Goal: Find specific page/section: Find specific page/section

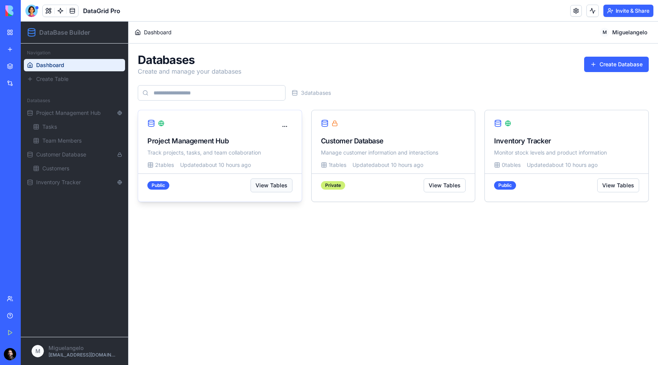
click at [272, 186] on button "View Tables" at bounding box center [272, 185] width 42 height 14
click at [287, 185] on button "View Tables" at bounding box center [272, 185] width 42 height 14
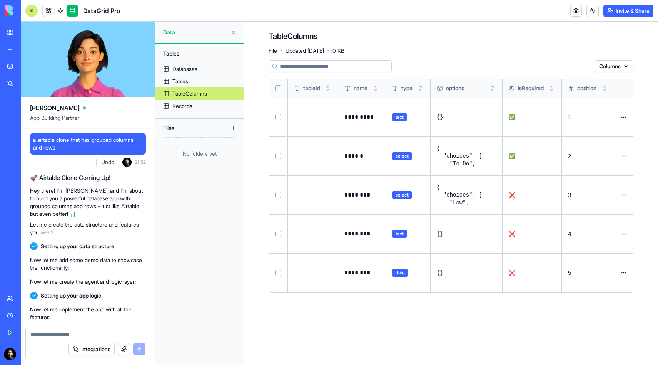
scroll to position [534, 0]
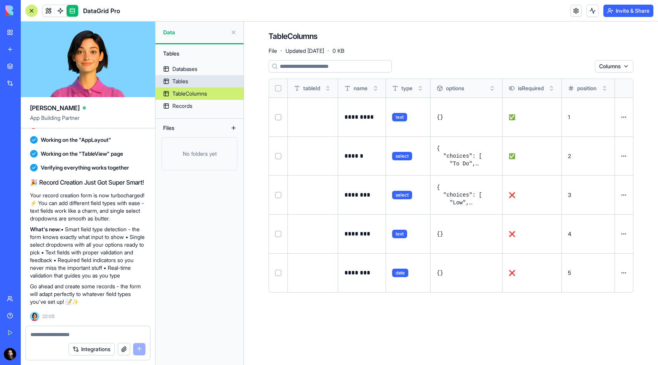
click at [181, 79] on div "Tables" at bounding box center [180, 81] width 16 height 8
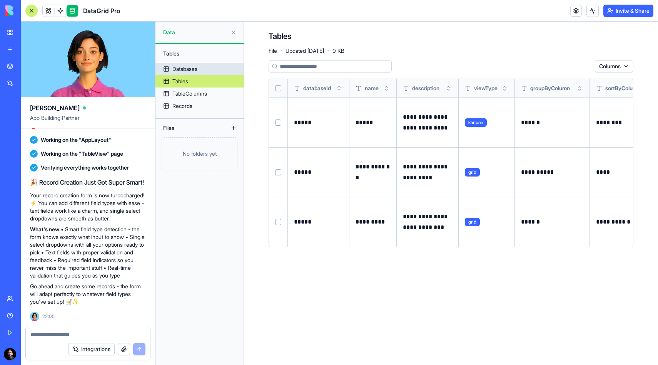
click at [202, 68] on link "Databases" at bounding box center [200, 69] width 88 height 12
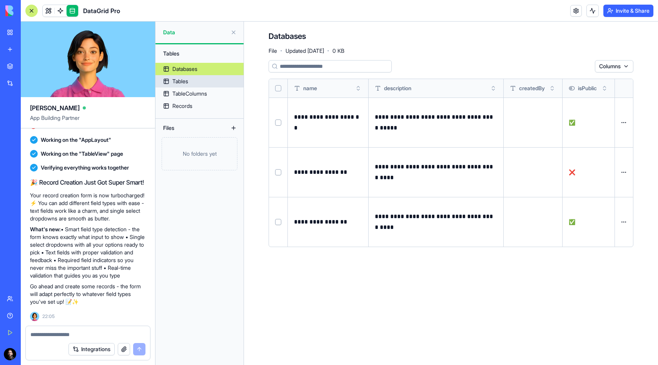
click at [183, 80] on div "Tables" at bounding box center [180, 81] width 16 height 8
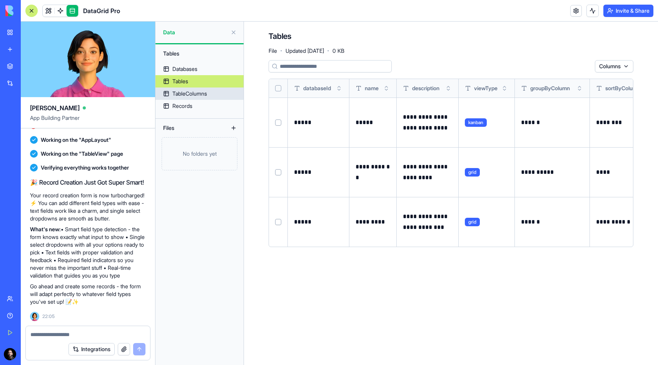
click at [187, 90] on div "TableColumns" at bounding box center [189, 94] width 35 height 8
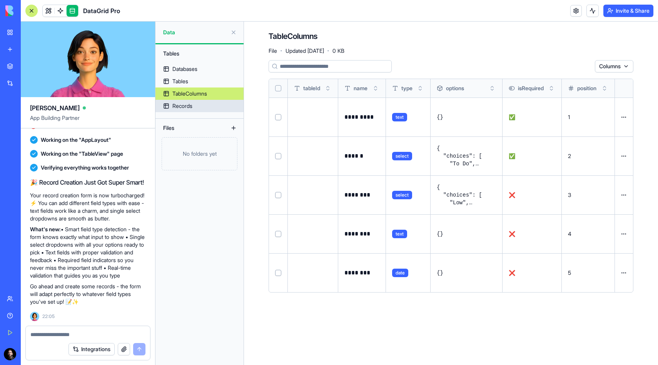
click at [194, 101] on link "Records" at bounding box center [200, 106] width 88 height 12
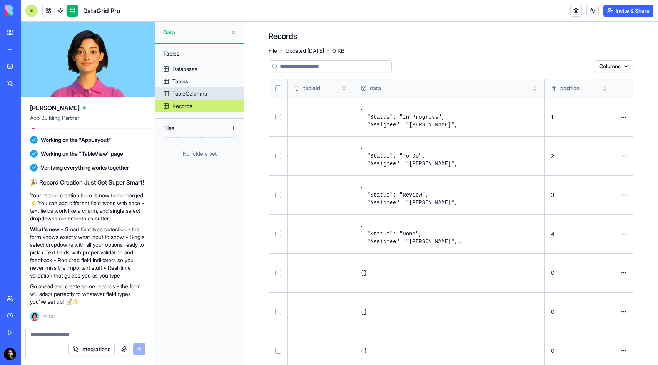
click at [195, 95] on div "TableColumns" at bounding box center [189, 94] width 35 height 8
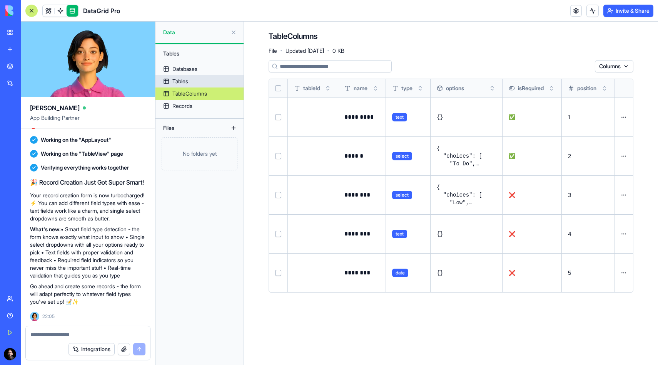
click at [219, 81] on link "Tables" at bounding box center [200, 81] width 88 height 12
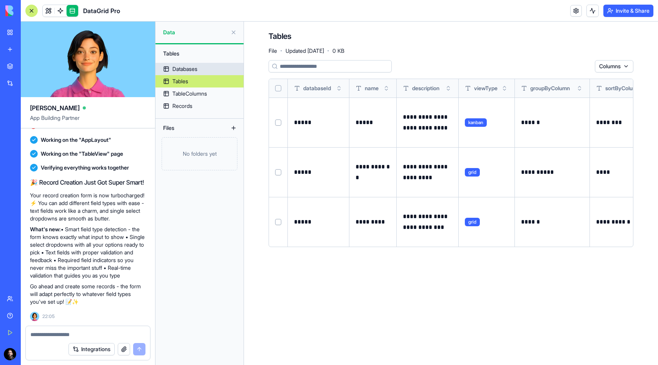
click at [217, 73] on link "Databases" at bounding box center [200, 69] width 88 height 12
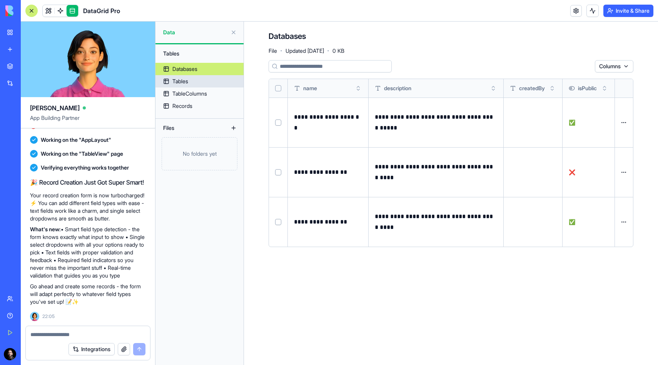
click at [225, 85] on link "Tables" at bounding box center [200, 81] width 88 height 12
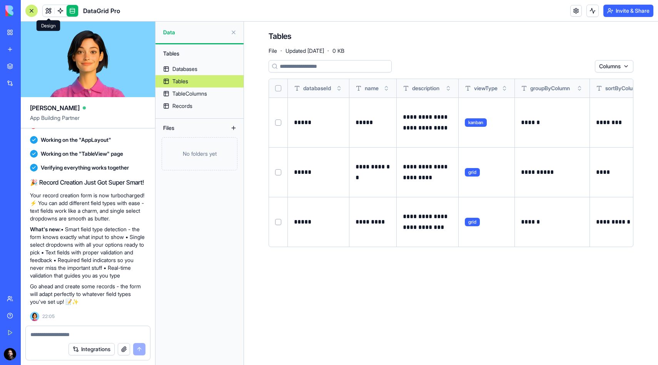
click at [32, 11] on div at bounding box center [31, 11] width 12 height 12
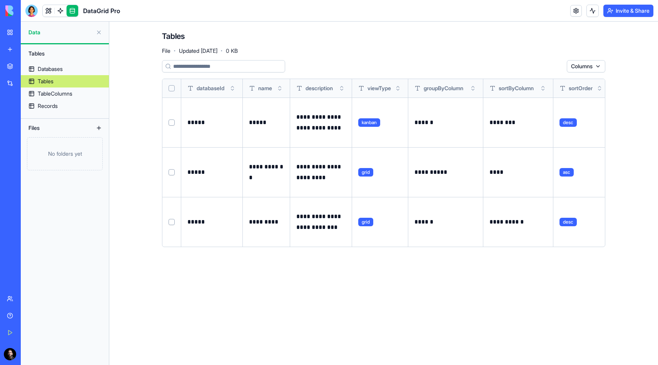
click at [100, 30] on button at bounding box center [99, 32] width 12 height 12
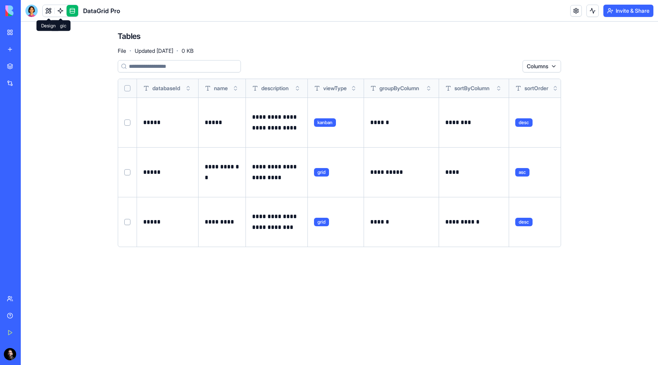
click at [50, 5] on link at bounding box center [49, 11] width 12 height 12
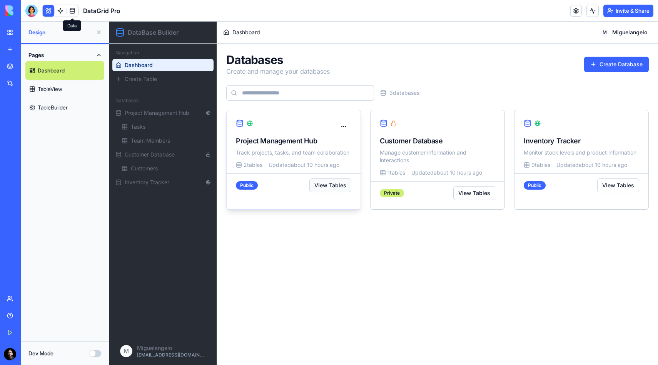
click at [325, 189] on button "View Tables" at bounding box center [330, 185] width 42 height 14
click at [327, 186] on button "View Tables" at bounding box center [330, 185] width 42 height 14
click at [155, 124] on link "Tasks" at bounding box center [169, 126] width 101 height 12
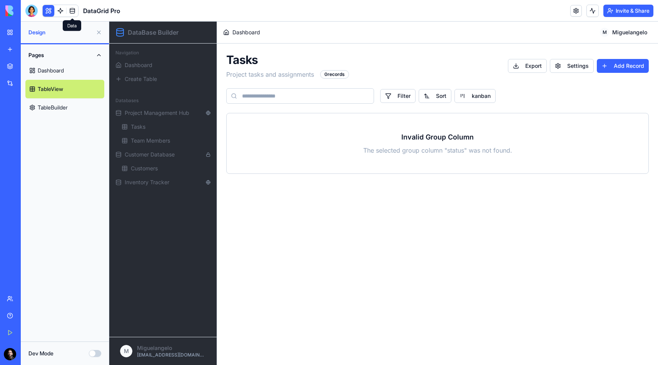
click at [216, 114] on div "Databases Project Management Hub Tasks Team Members Customer Database Customers…" at bounding box center [162, 141] width 107 height 100
click at [209, 114] on icon at bounding box center [208, 112] width 5 height 5
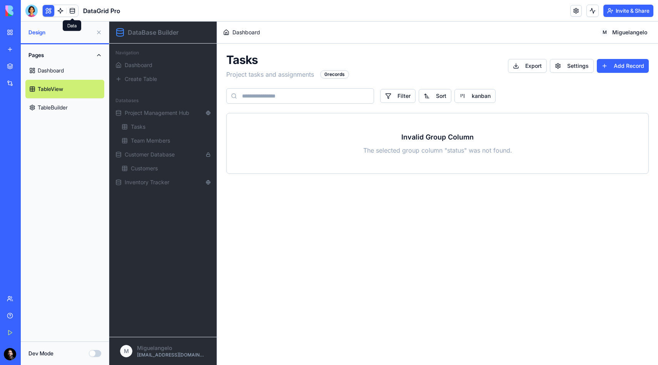
click at [354, 96] on input at bounding box center [300, 95] width 148 height 15
click at [389, 138] on h3 "Invalid Group Column" at bounding box center [437, 137] width 385 height 11
click at [333, 72] on div "0 records" at bounding box center [334, 74] width 29 height 8
